Goal: Book appointment/travel/reservation

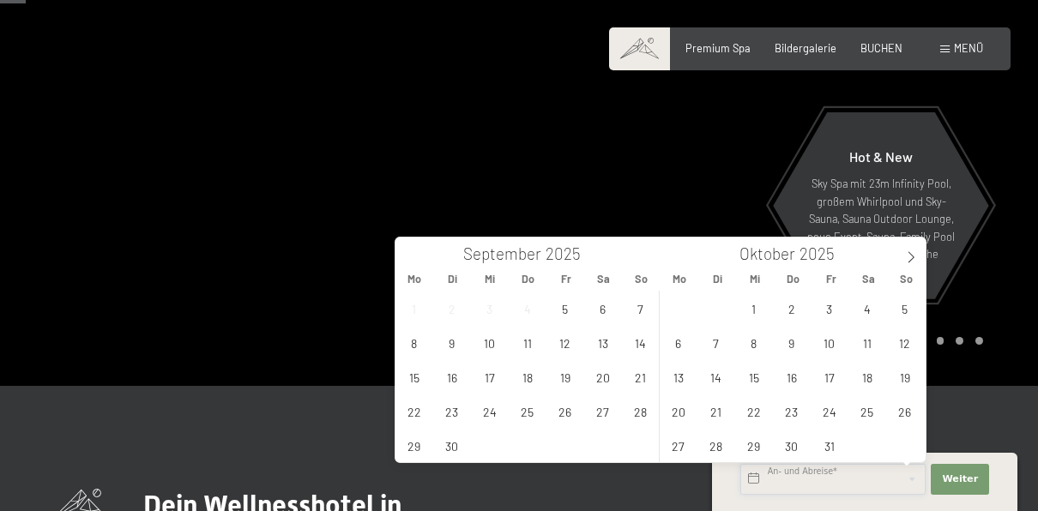
click at [816, 469] on input "text" at bounding box center [833, 479] width 185 height 31
click at [909, 254] on icon at bounding box center [911, 257] width 12 height 12
type input "2026"
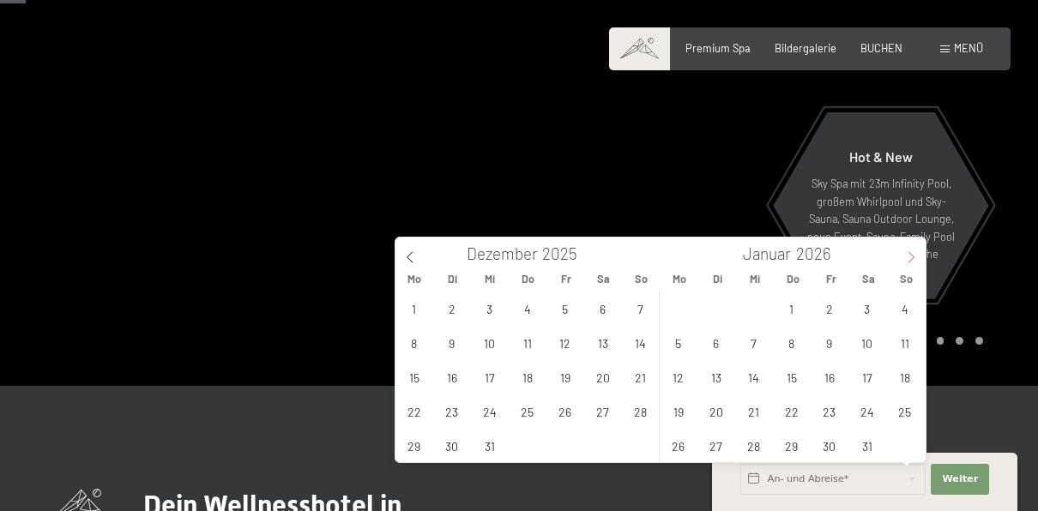
click at [909, 254] on icon at bounding box center [911, 257] width 12 height 12
type input "2026"
click at [909, 254] on icon at bounding box center [911, 257] width 12 height 12
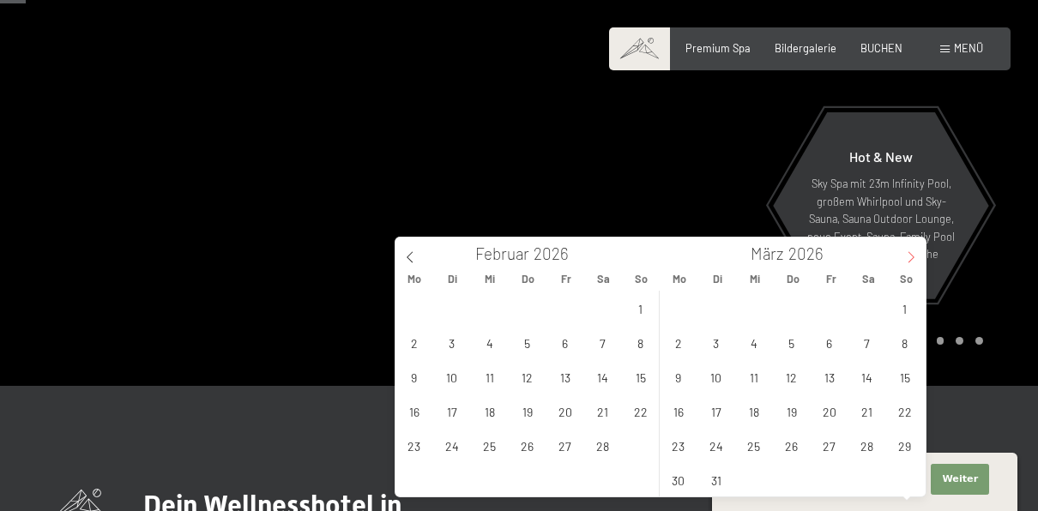
click at [909, 254] on icon at bounding box center [911, 257] width 12 height 12
click at [911, 257] on icon at bounding box center [911, 257] width 12 height 12
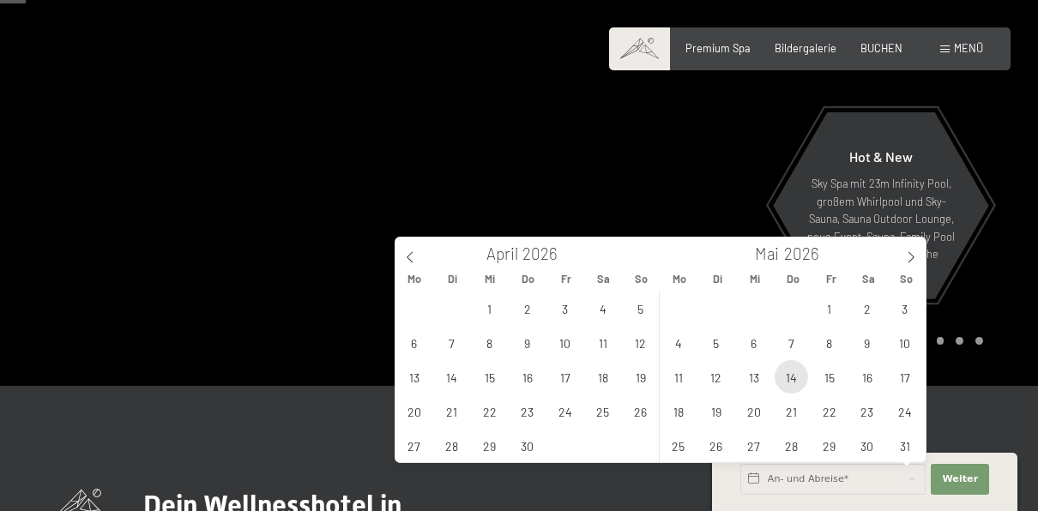
click at [790, 376] on span "14" at bounding box center [791, 376] width 33 height 33
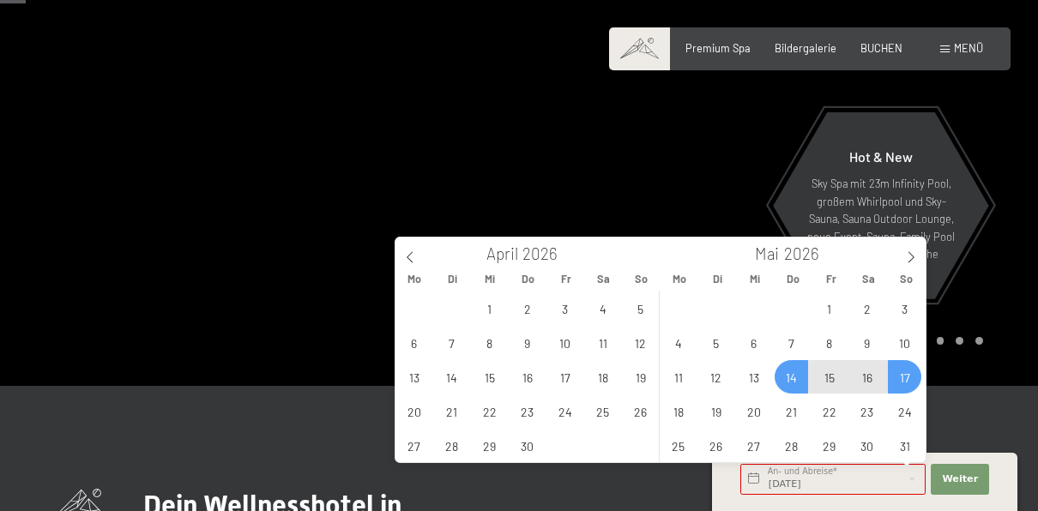
click at [911, 376] on span "17" at bounding box center [904, 376] width 33 height 33
type input "[DATE] - [DATE]"
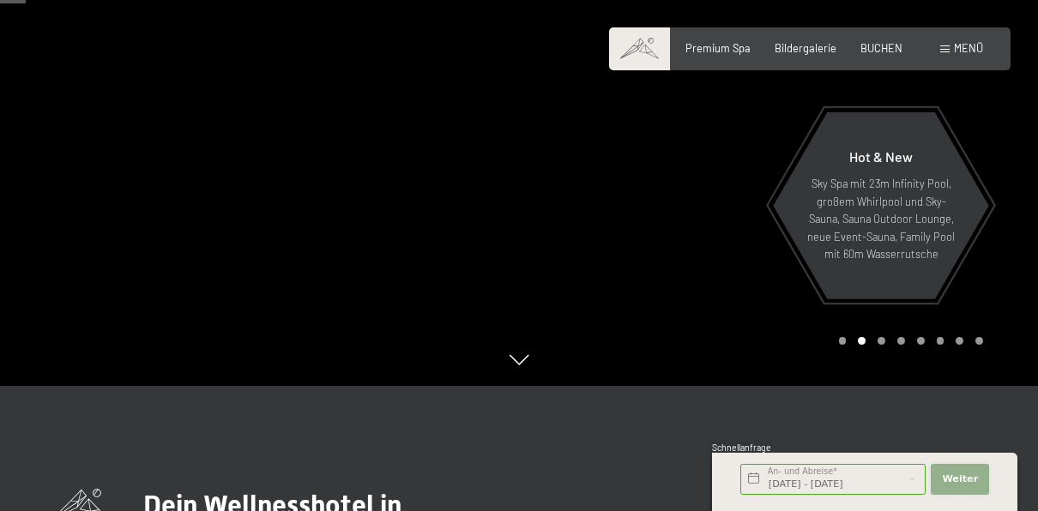
click at [964, 470] on button "Weiter Adressfelder ausblenden" at bounding box center [960, 479] width 58 height 31
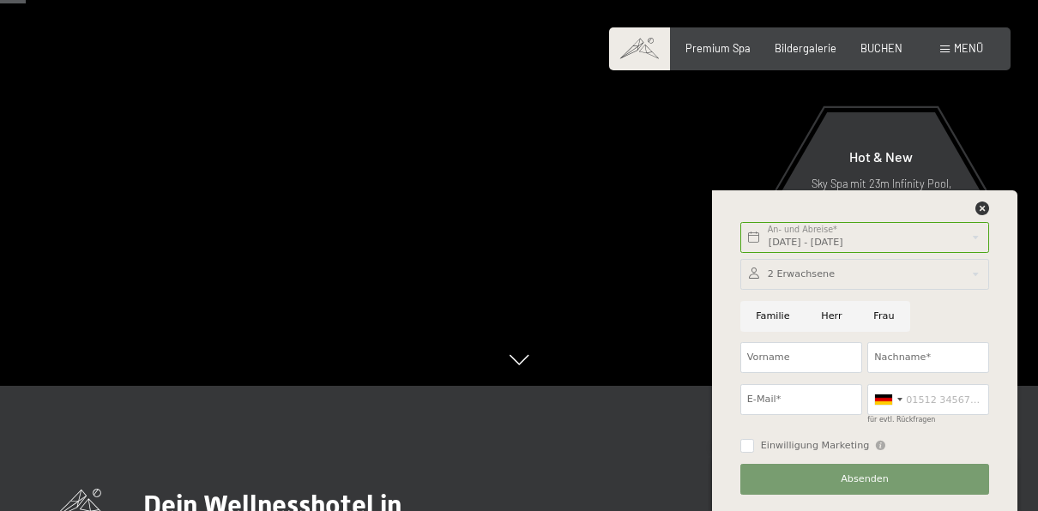
click at [808, 278] on div at bounding box center [865, 274] width 249 height 31
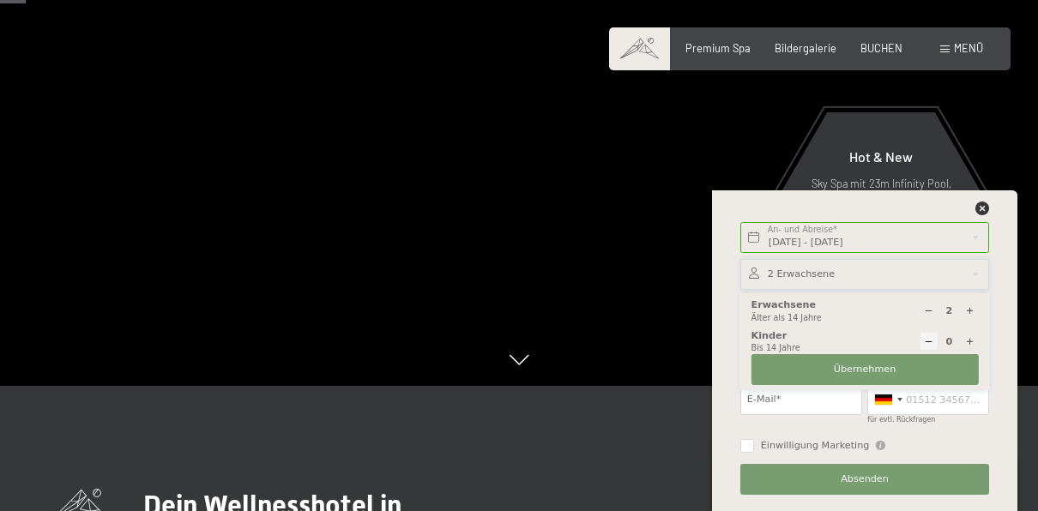
click at [974, 338] on icon at bounding box center [969, 341] width 9 height 9
type input "1"
select select
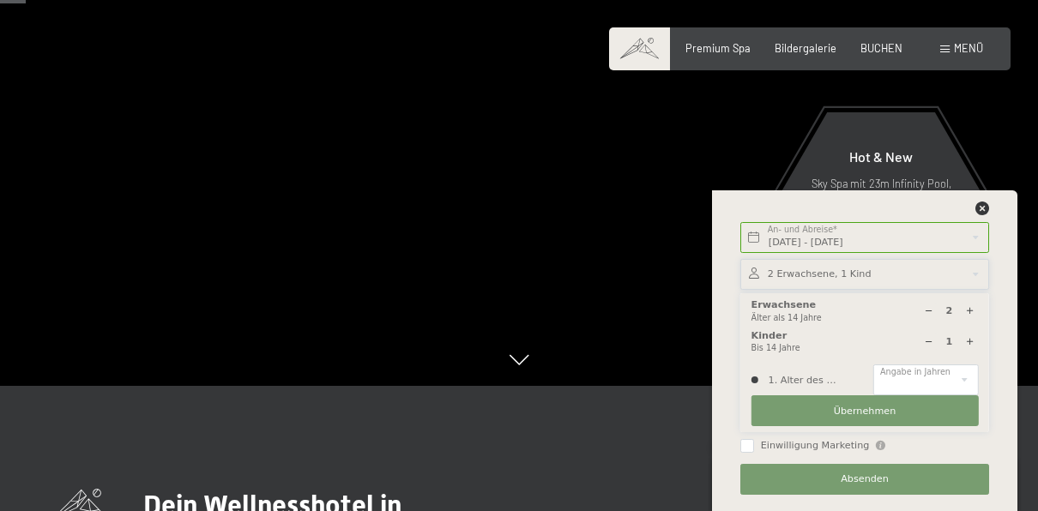
click at [972, 339] on icon at bounding box center [969, 341] width 9 height 9
type input "2"
select select
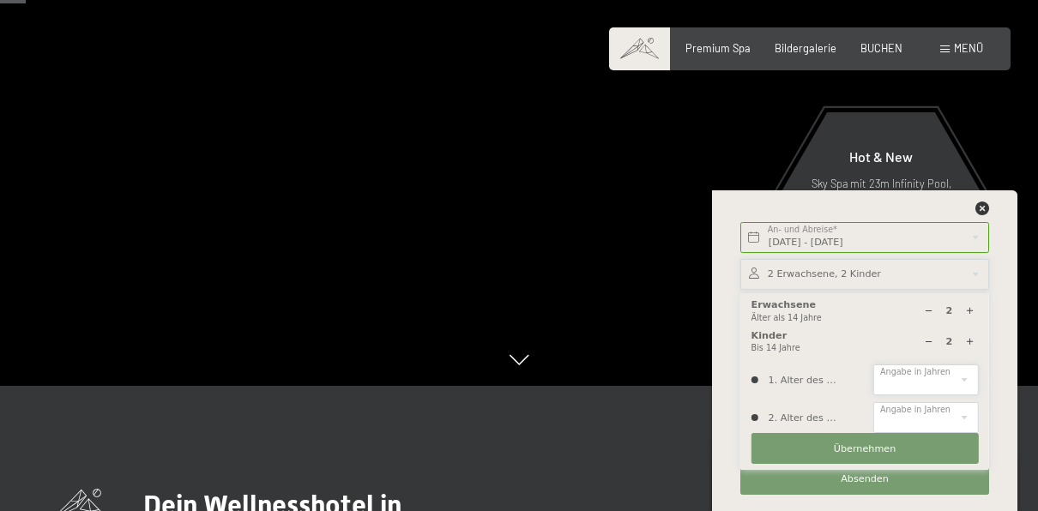
click at [964, 381] on select "0 1 2 3 4 5 6 7 8 9 10 11 12 13 14" at bounding box center [926, 380] width 105 height 31
select select "4"
click at [874, 365] on select "0 1 2 3 4 5 6 7 8 9 10 11 12 13 14" at bounding box center [926, 380] width 105 height 31
click at [920, 412] on select "0 1 2 3 4 5 6 7 8 9 10 11 12 13 14" at bounding box center [926, 418] width 105 height 31
select select "9"
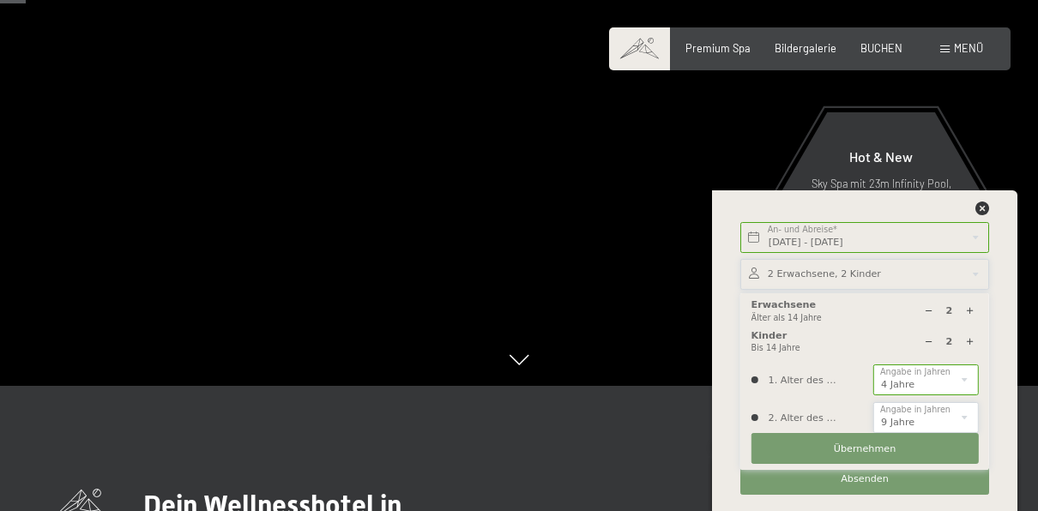
click at [874, 403] on select "0 1 2 3 4 5 6 7 8 9 10 11 12 13 14" at bounding box center [926, 418] width 105 height 31
click at [874, 445] on span "Übernehmen" at bounding box center [865, 450] width 63 height 14
